Goal: Task Accomplishment & Management: Complete application form

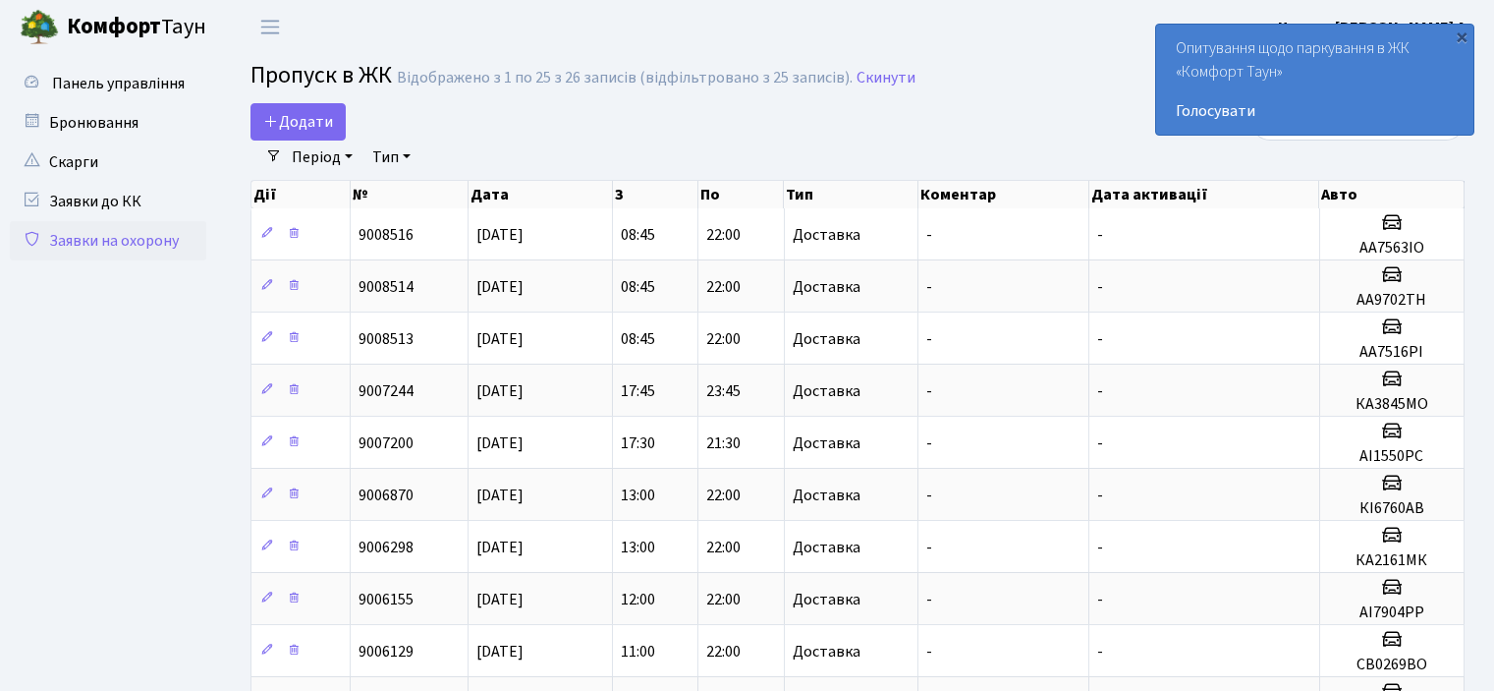
select select "25"
click at [322, 115] on span "Додати" at bounding box center [298, 122] width 70 height 22
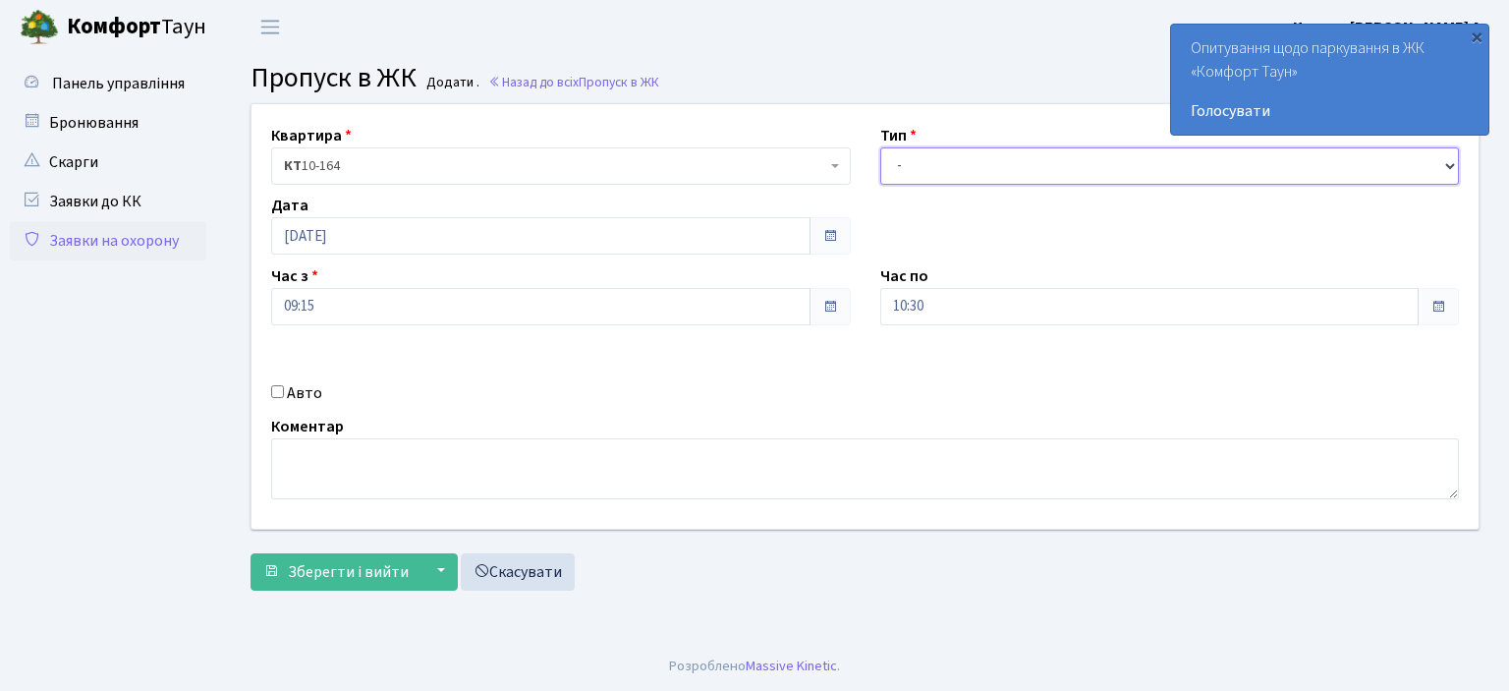
click at [1292, 183] on select "- Доставка Таксі Гості Сервіс" at bounding box center [1170, 165] width 580 height 37
select select "1"
click at [880, 147] on select "- Доставка Таксі Гості Сервіс" at bounding box center [1170, 165] width 580 height 37
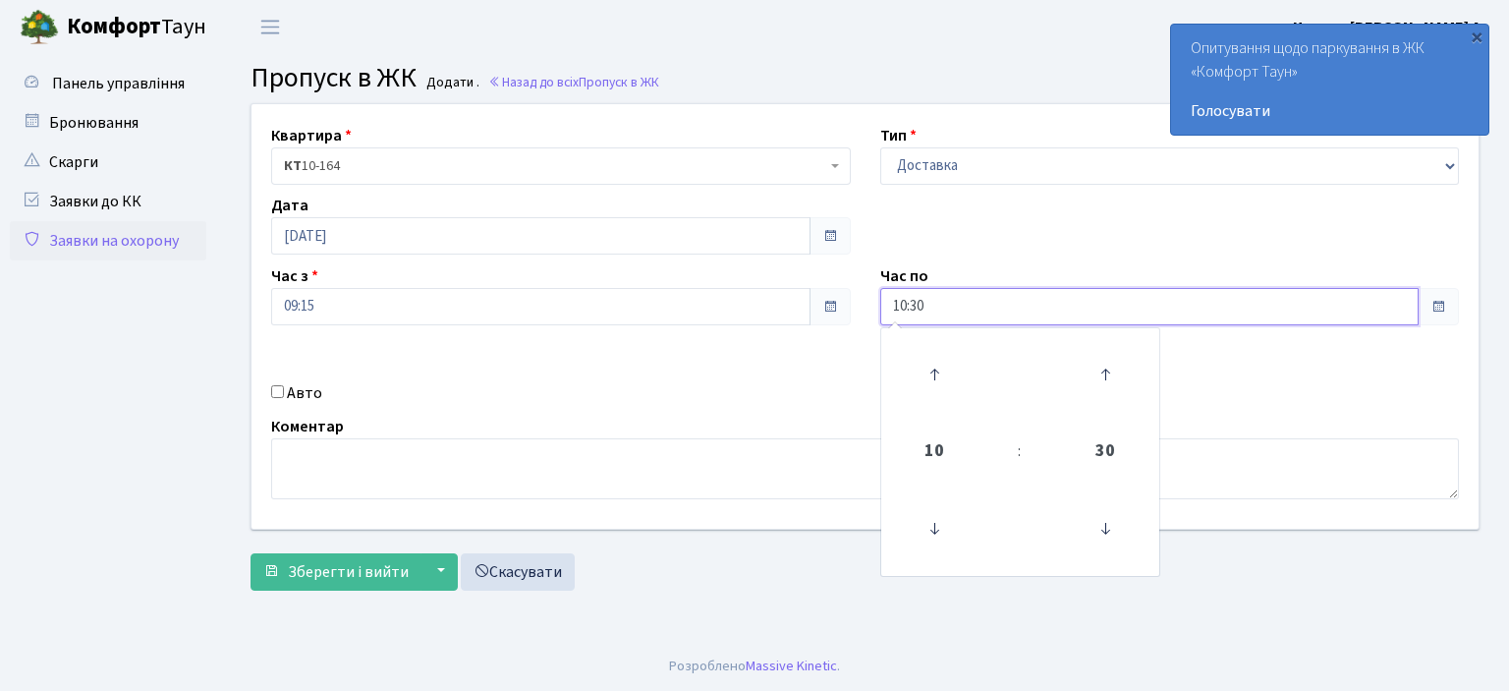
drag, startPoint x: 939, startPoint y: 290, endPoint x: 888, endPoint y: 313, distance: 56.3
click at [888, 313] on input "10:30" at bounding box center [1149, 306] width 539 height 37
drag, startPoint x: 939, startPoint y: 309, endPoint x: 867, endPoint y: 317, distance: 72.1
click at [867, 317] on div "Час по 02:00 02 : 00 00 01 02 03 04 05 06 07 08 09 10 11 12 13 14 15 16 17 18 1…" at bounding box center [1169, 294] width 609 height 61
type input "22:00"
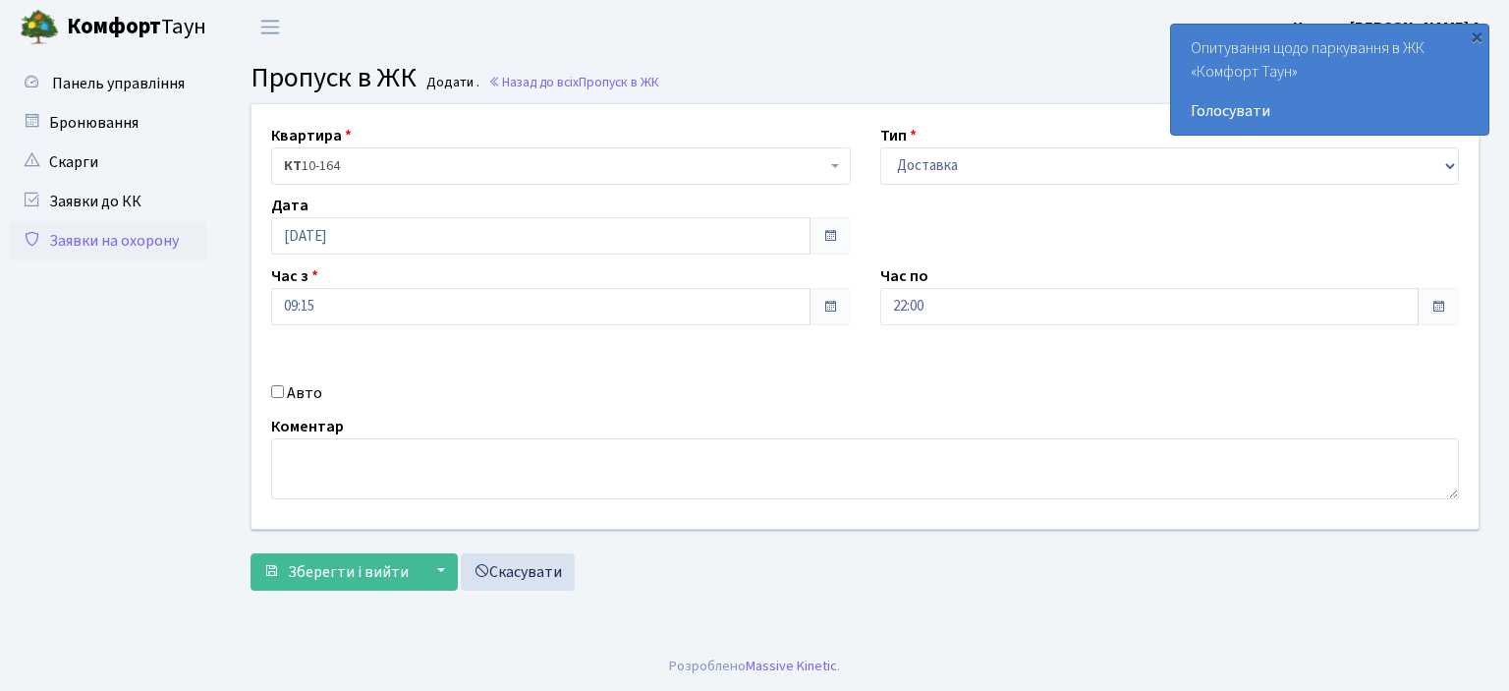
click at [273, 386] on input "Авто" at bounding box center [277, 391] width 13 height 13
checkbox input "true"
type input "аі8813ні"
click at [250, 553] on button "Зберегти і вийти" at bounding box center [335, 571] width 171 height 37
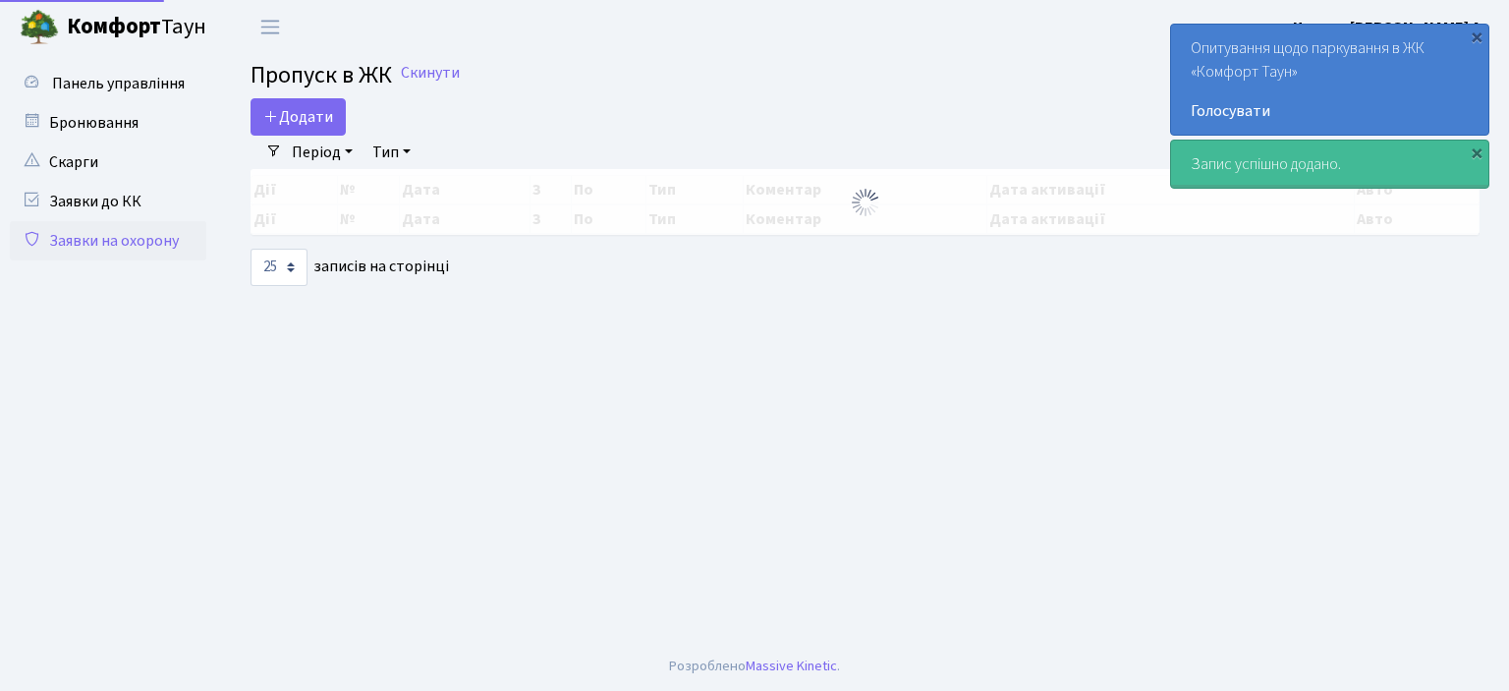
select select "25"
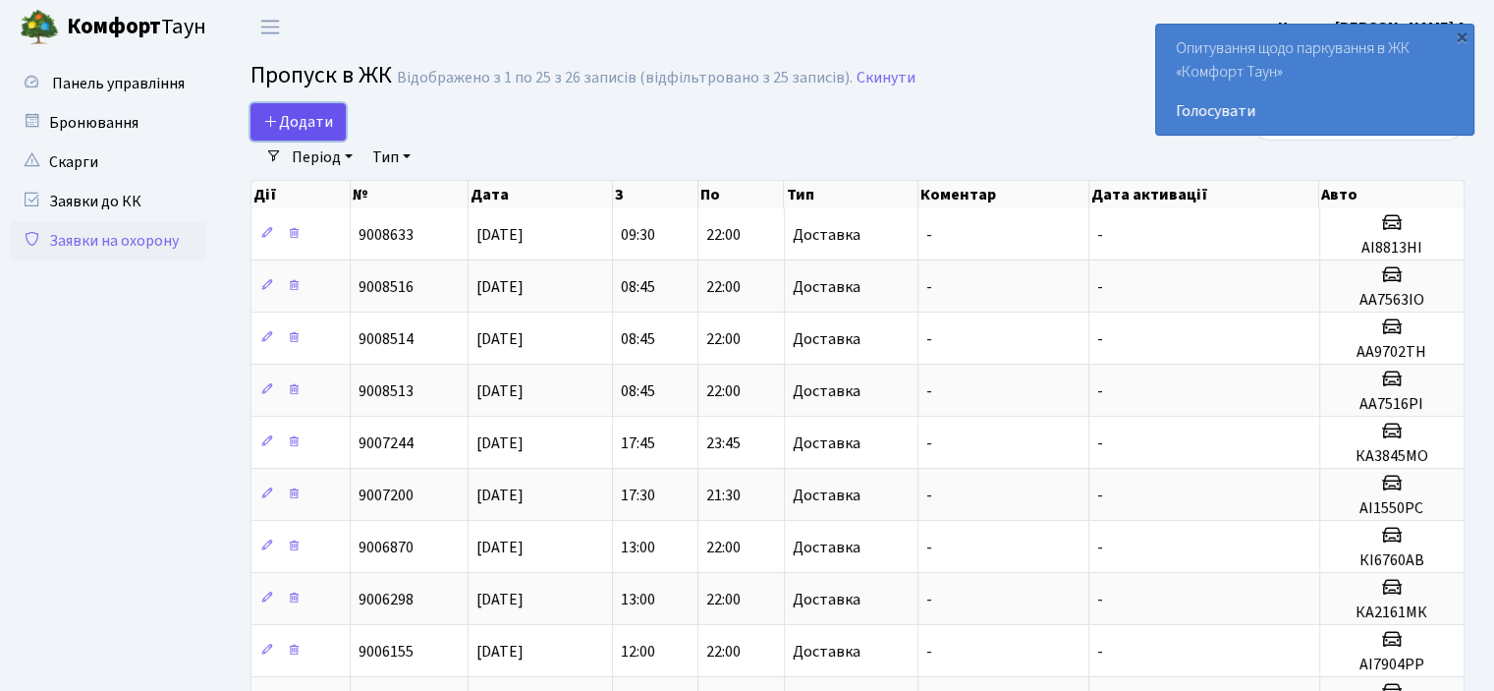
click at [275, 118] on icon at bounding box center [271, 121] width 16 height 16
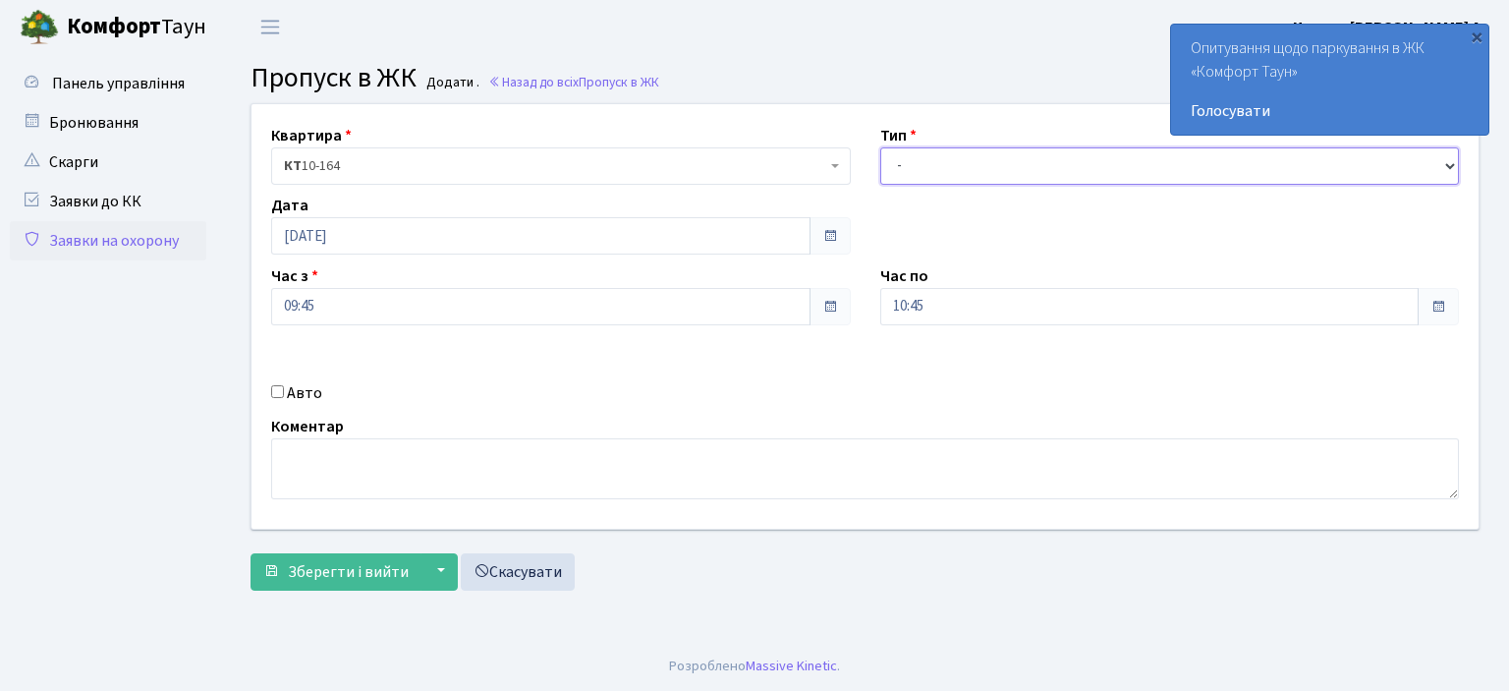
click at [960, 165] on select "- Доставка Таксі Гості Сервіс" at bounding box center [1170, 165] width 580 height 37
select select "1"
click at [880, 147] on select "- Доставка Таксі Гості Сервіс" at bounding box center [1170, 165] width 580 height 37
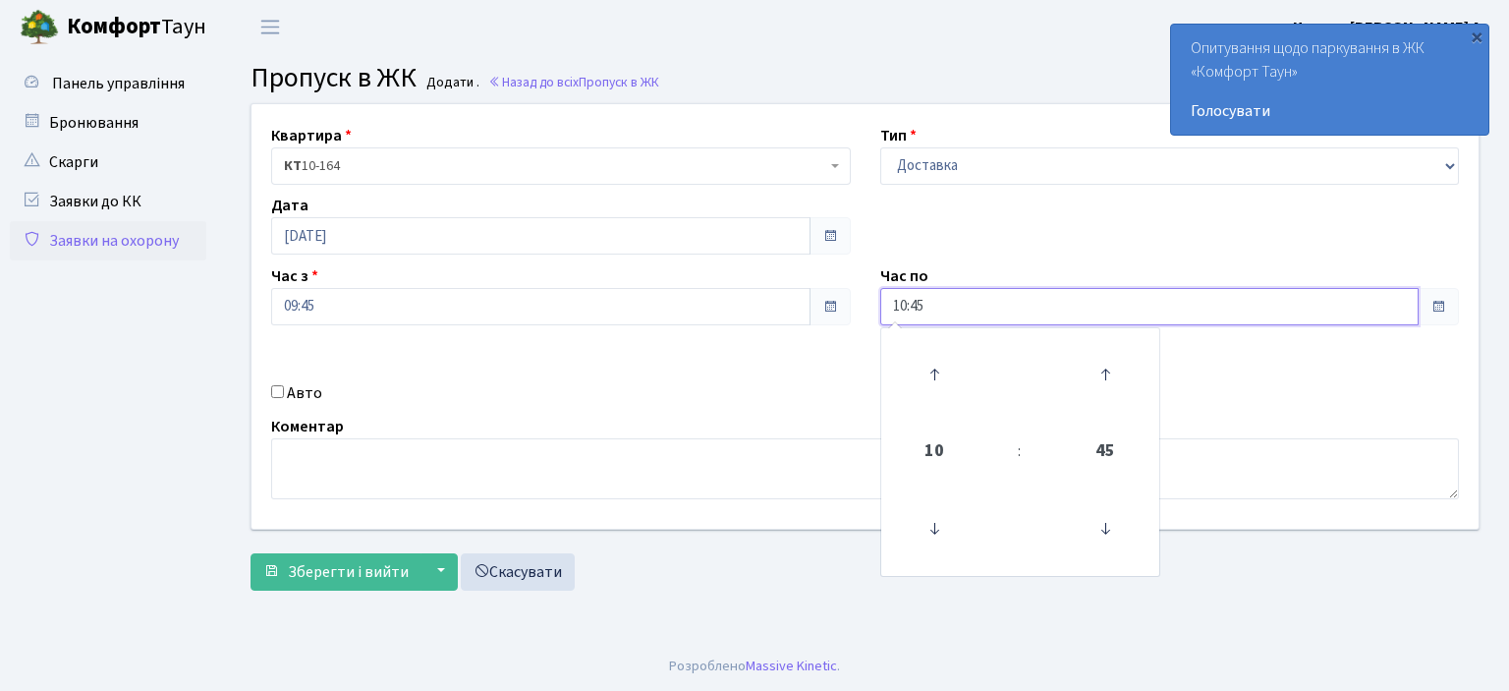
drag, startPoint x: 950, startPoint y: 309, endPoint x: 861, endPoint y: 325, distance: 90.8
click at [861, 325] on div "Квартира <b>КТ</b>&nbsp;&nbsp;&nbsp;&nbsp;10-164 КТ 10-164 Тип - Доставка Таксі…" at bounding box center [865, 316] width 1256 height 424
type input "22:00"
click at [275, 393] on input "Авто" at bounding box center [277, 391] width 13 height 13
checkbox input "true"
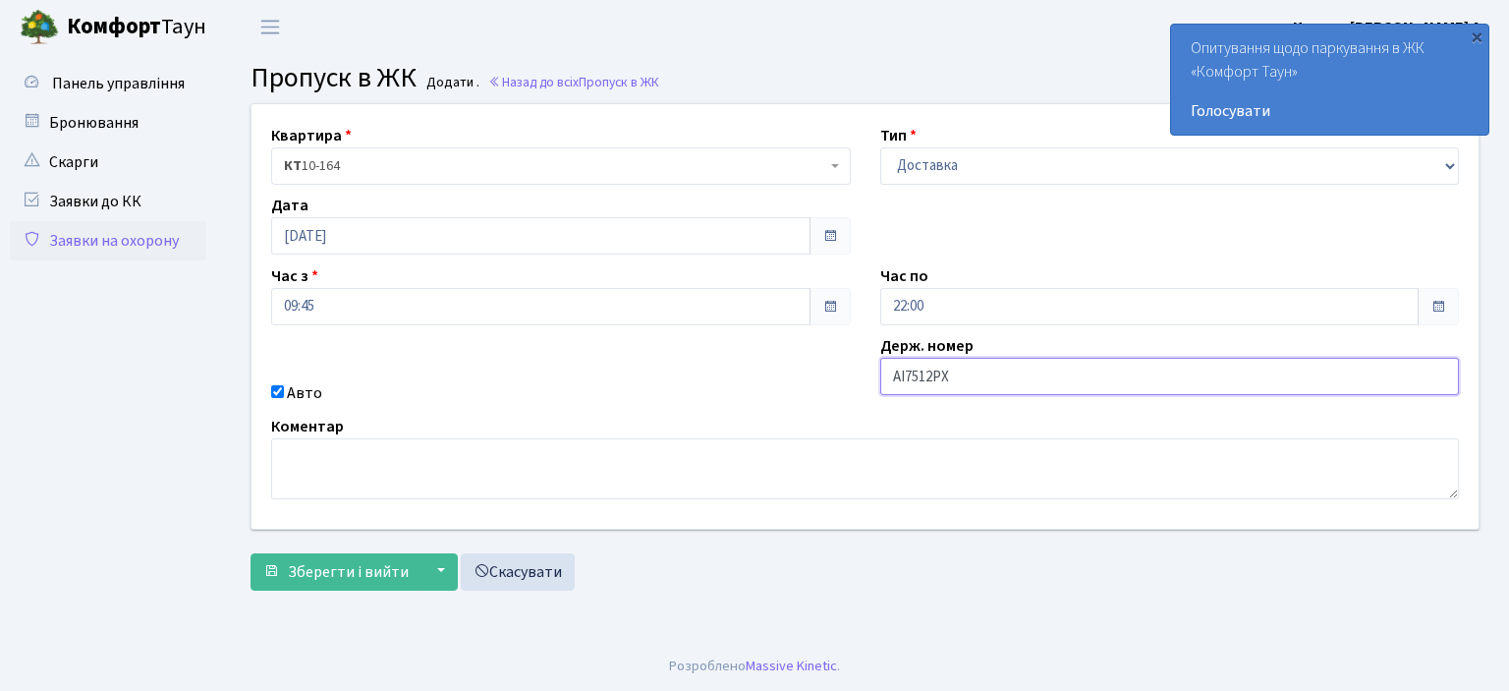
type input "АІ7512РХ"
click at [250, 553] on button "Зберегти і вийти" at bounding box center [335, 571] width 171 height 37
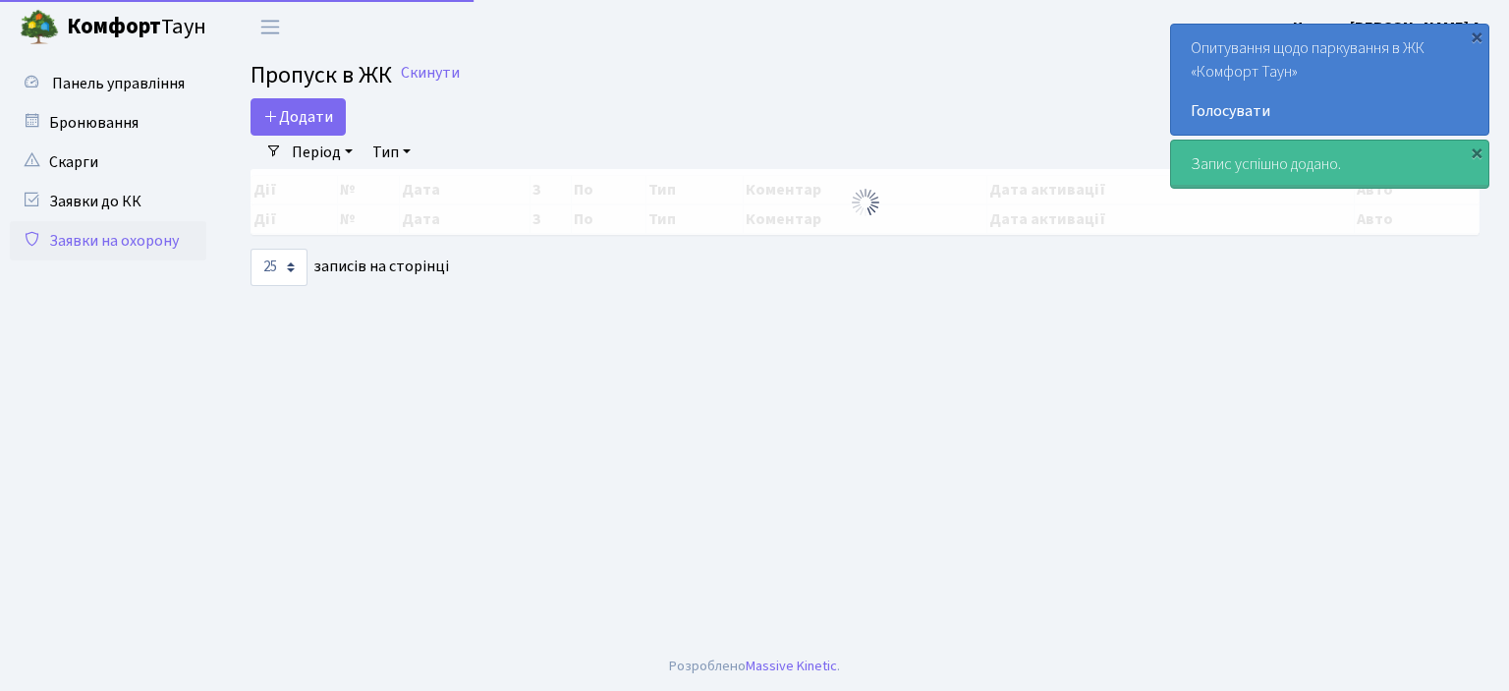
select select "25"
